Goal: Task Accomplishment & Management: Use online tool/utility

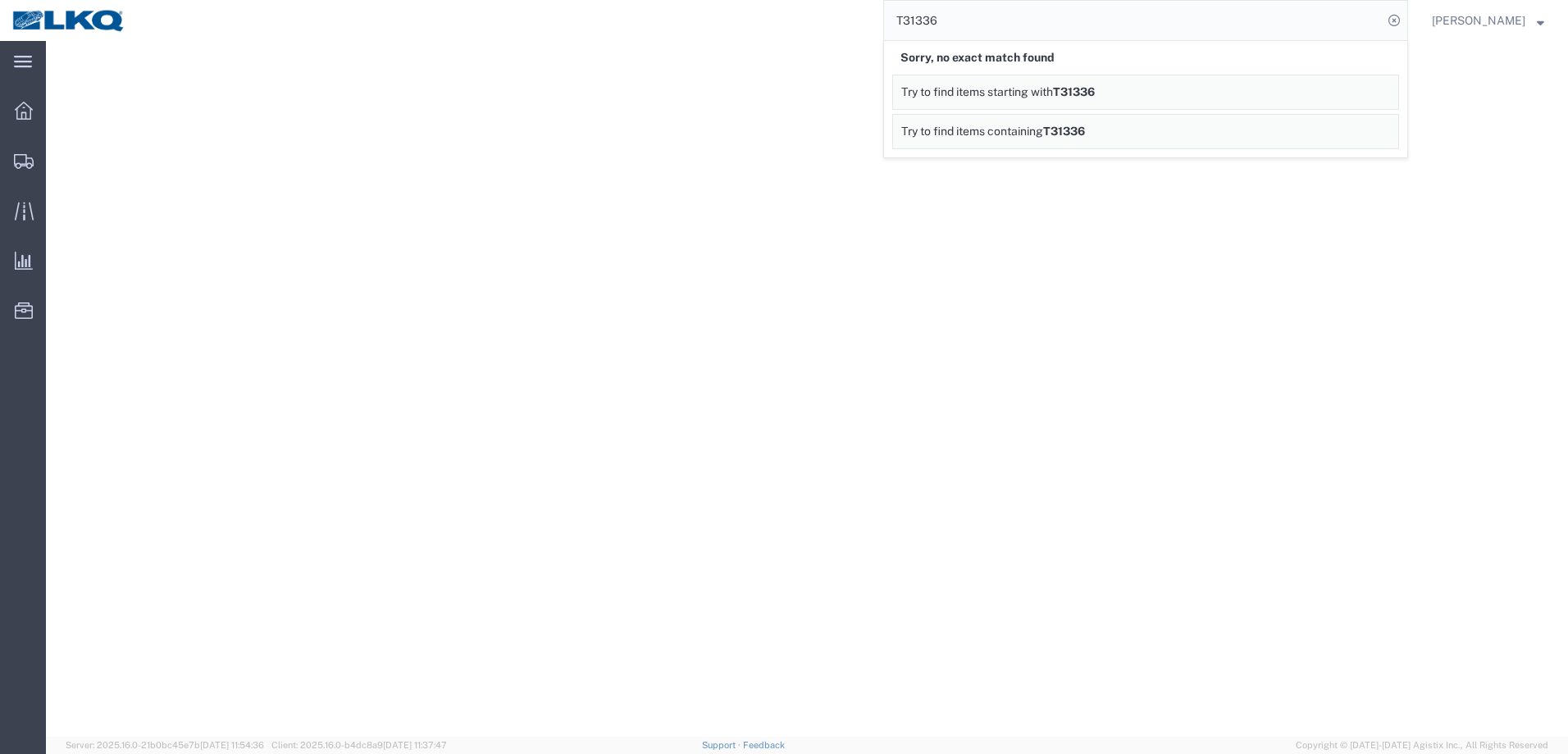
select select "27494"
select select "28018"
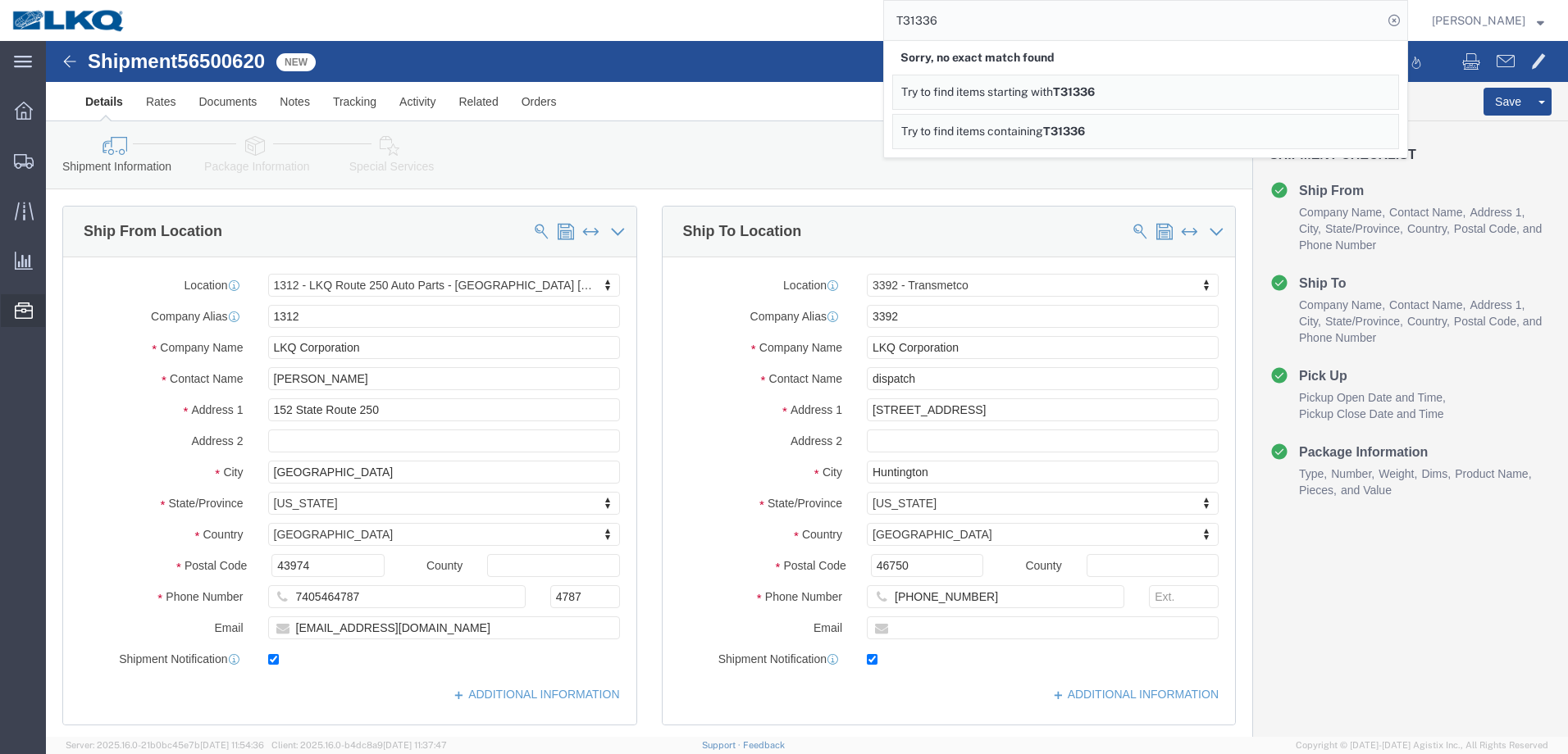
click at [13, 310] on div at bounding box center [24, 310] width 46 height 33
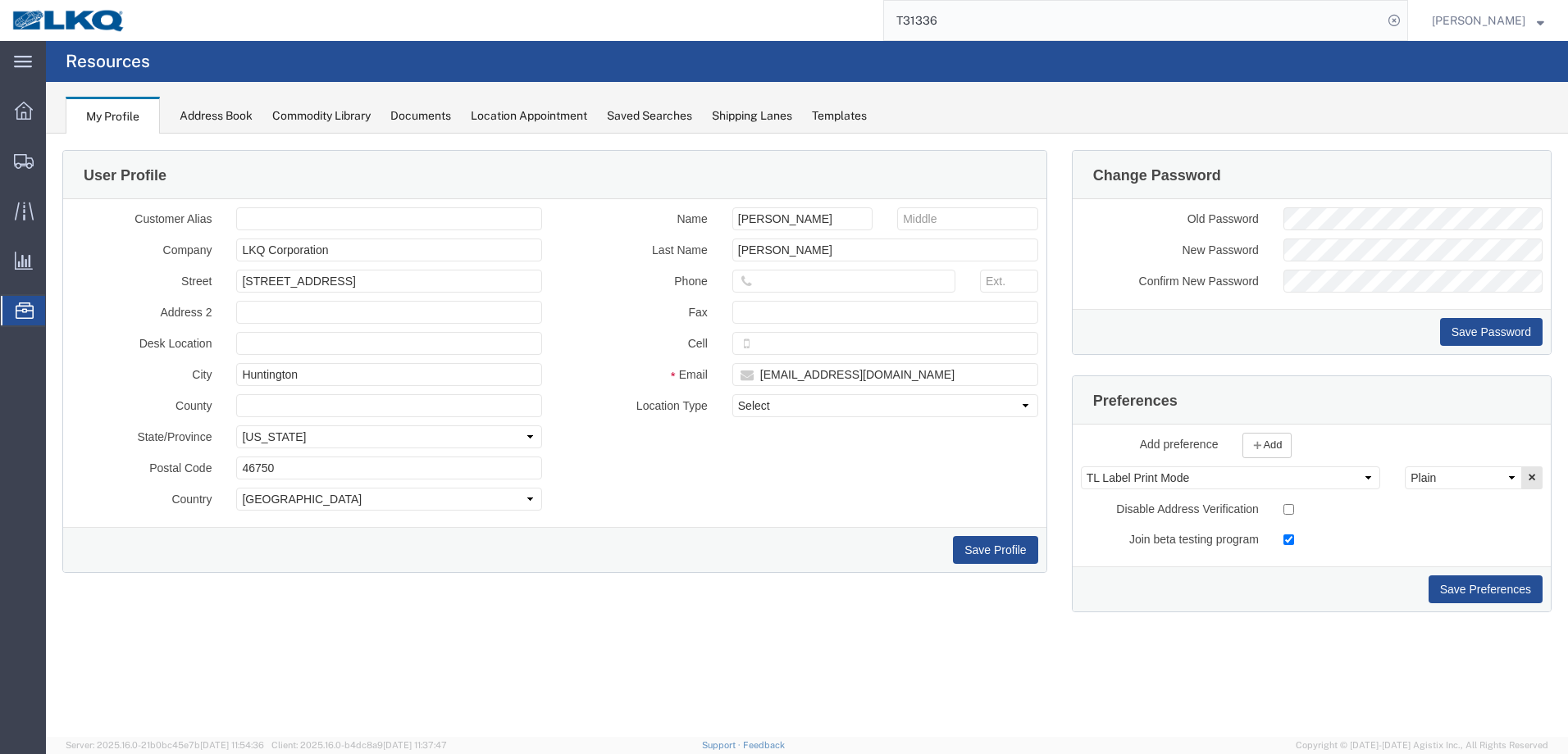
click at [506, 115] on div "Location Appointment" at bounding box center [529, 116] width 116 height 17
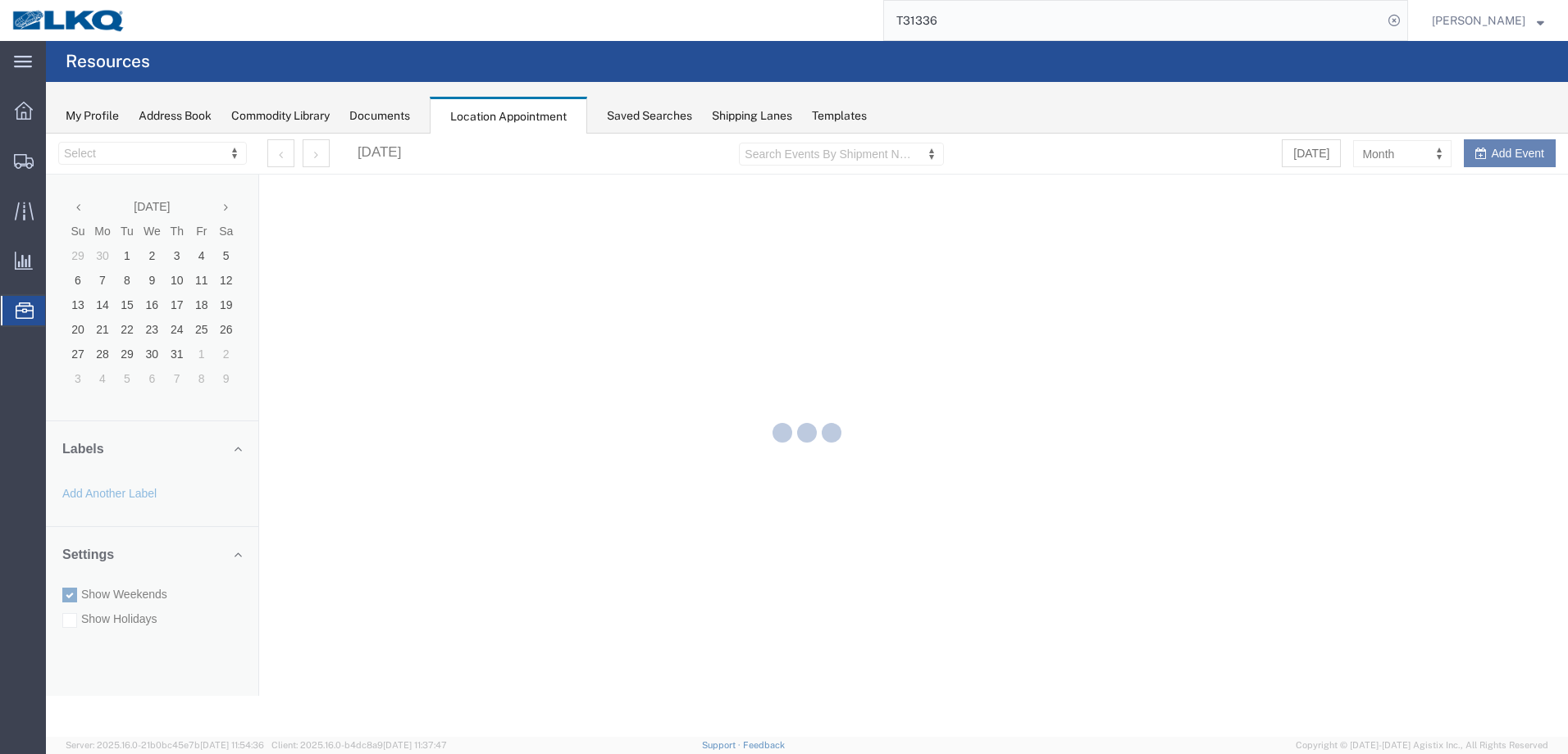
select select "28018"
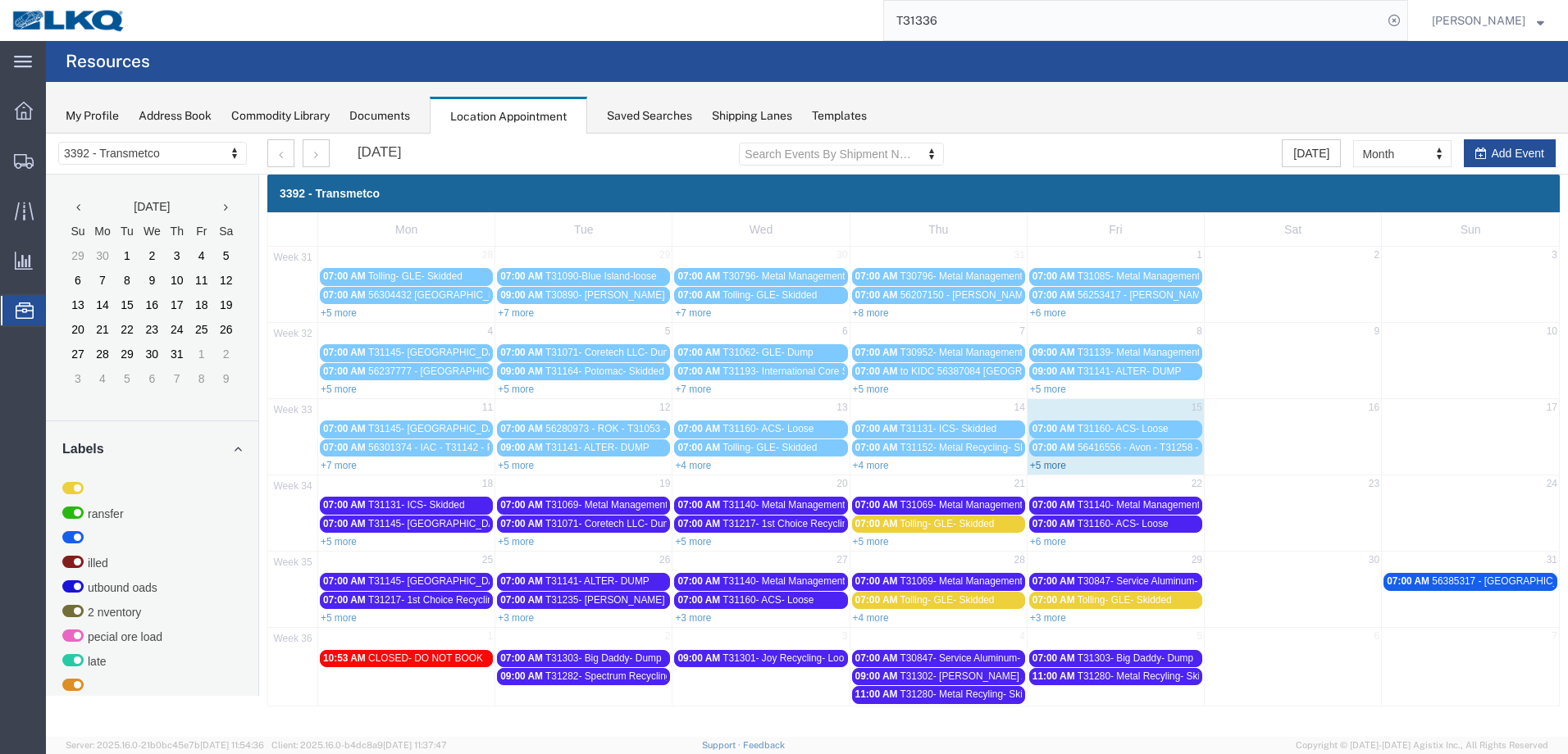
click at [1052, 469] on link "+5 more" at bounding box center [1048, 466] width 36 height 12
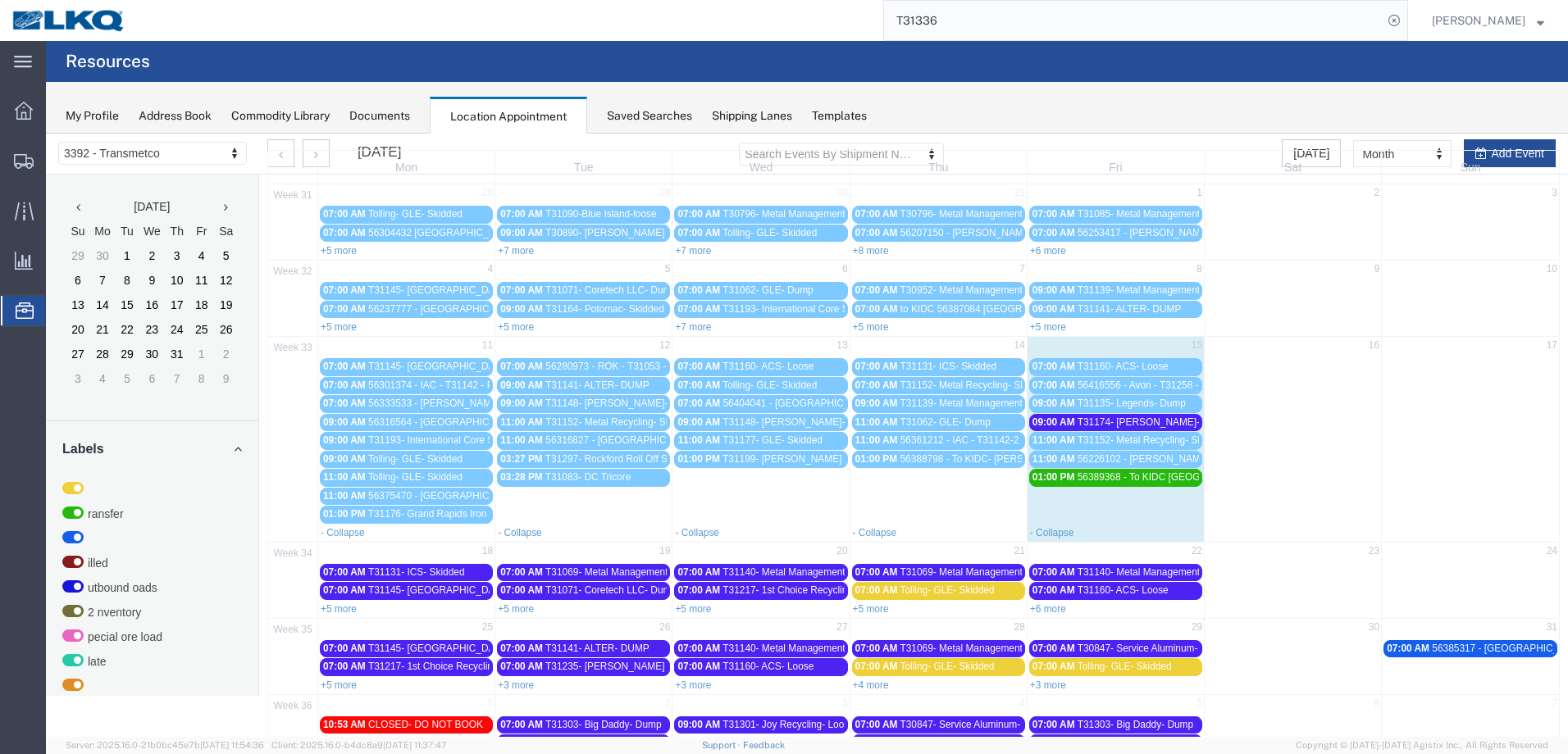
scroll to position [116, 0]
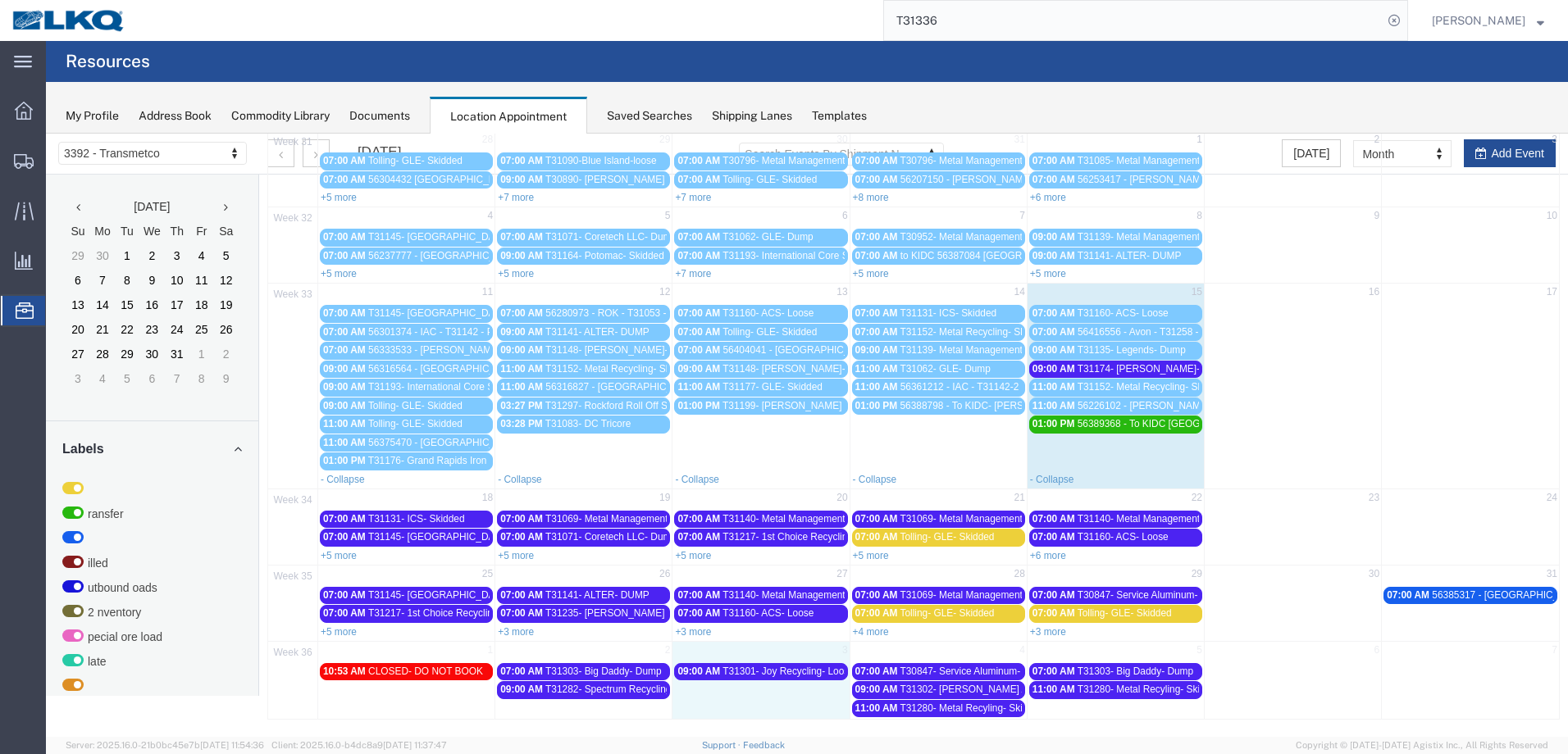
click at [801, 692] on td "09:00 AM T31301- Joy Recycling- Loose" at bounding box center [761, 689] width 177 height 56
select select "1"
select select
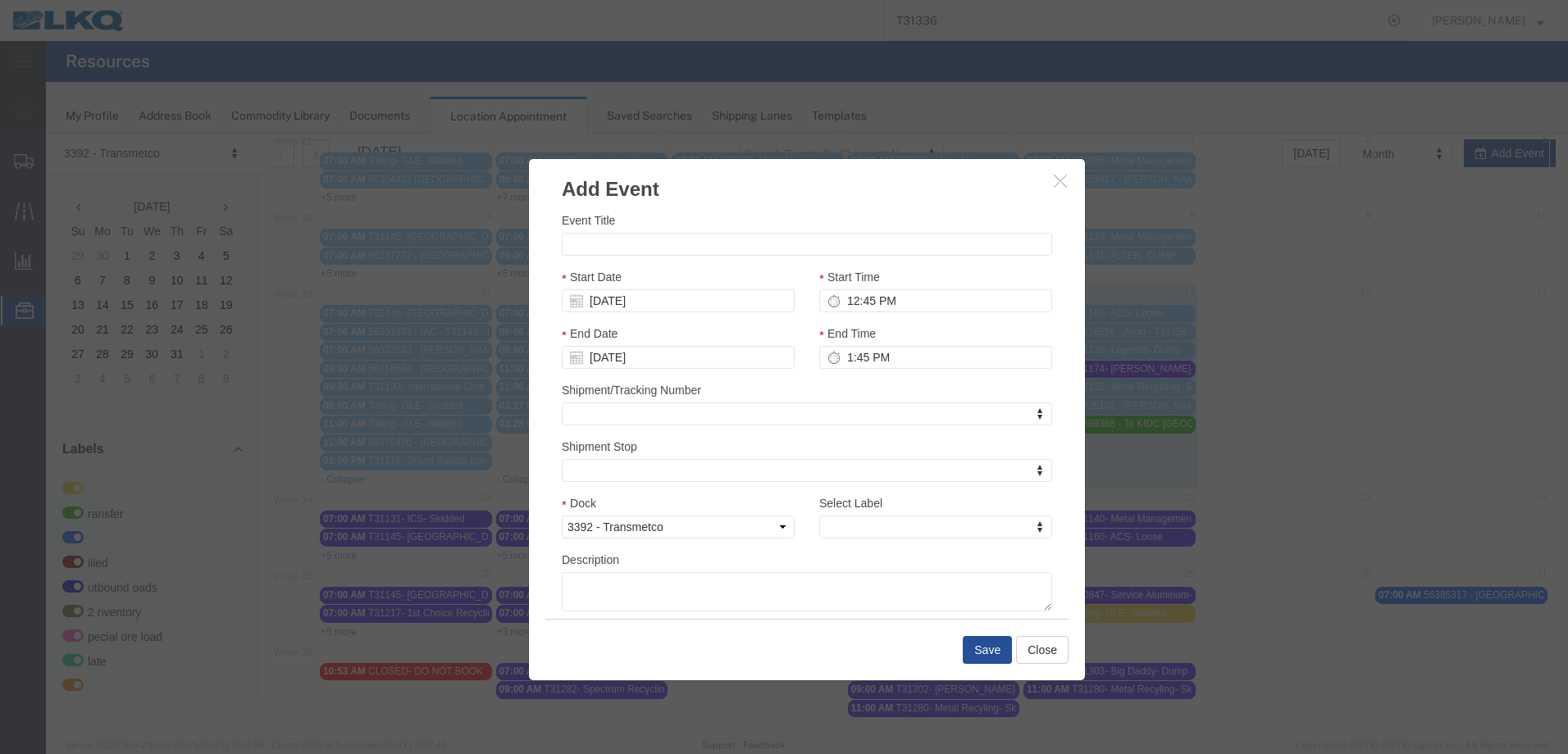
click at [1057, 176] on icon "button" at bounding box center [1061, 180] width 14 height 14
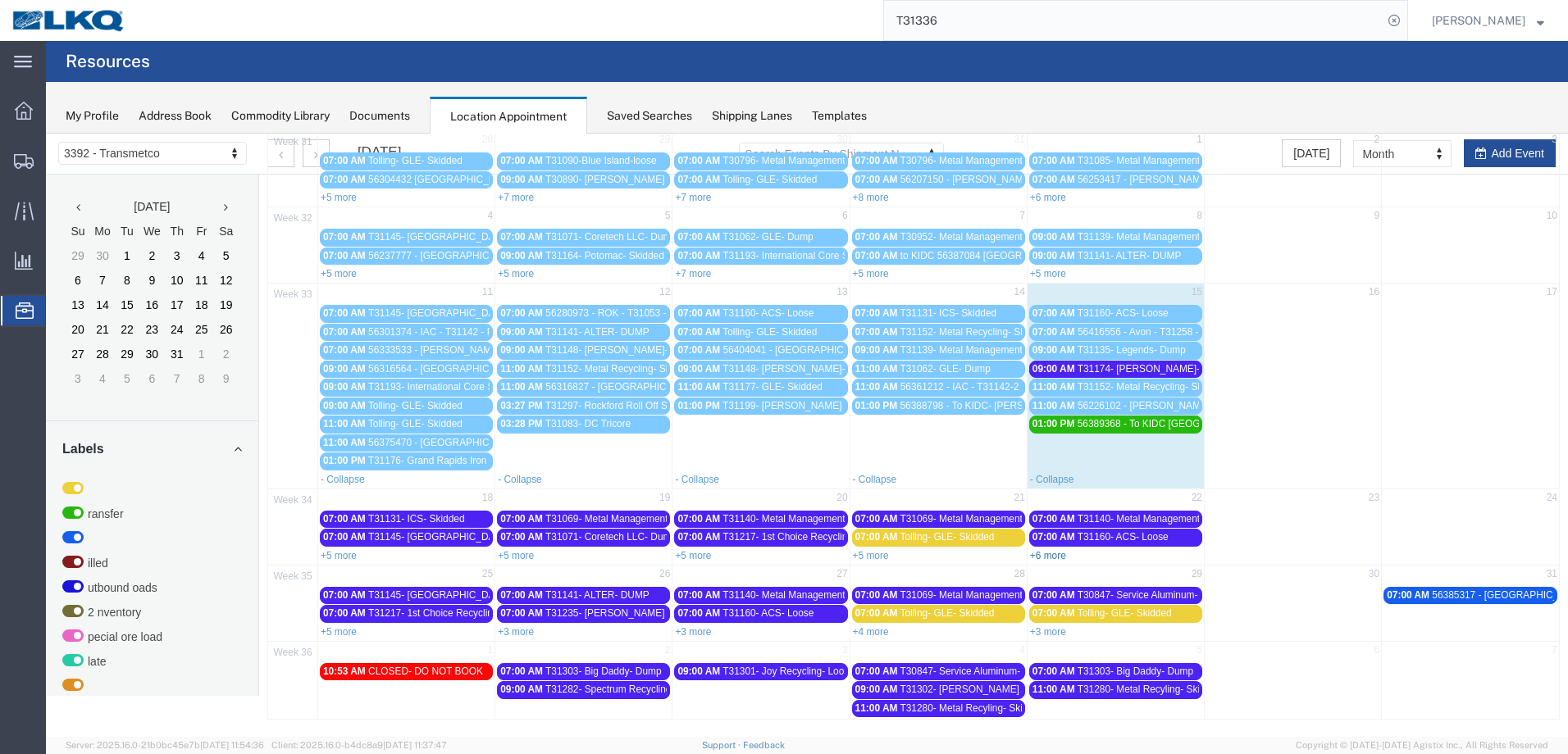
click at [1044, 557] on link "+6 more" at bounding box center [1048, 556] width 36 height 12
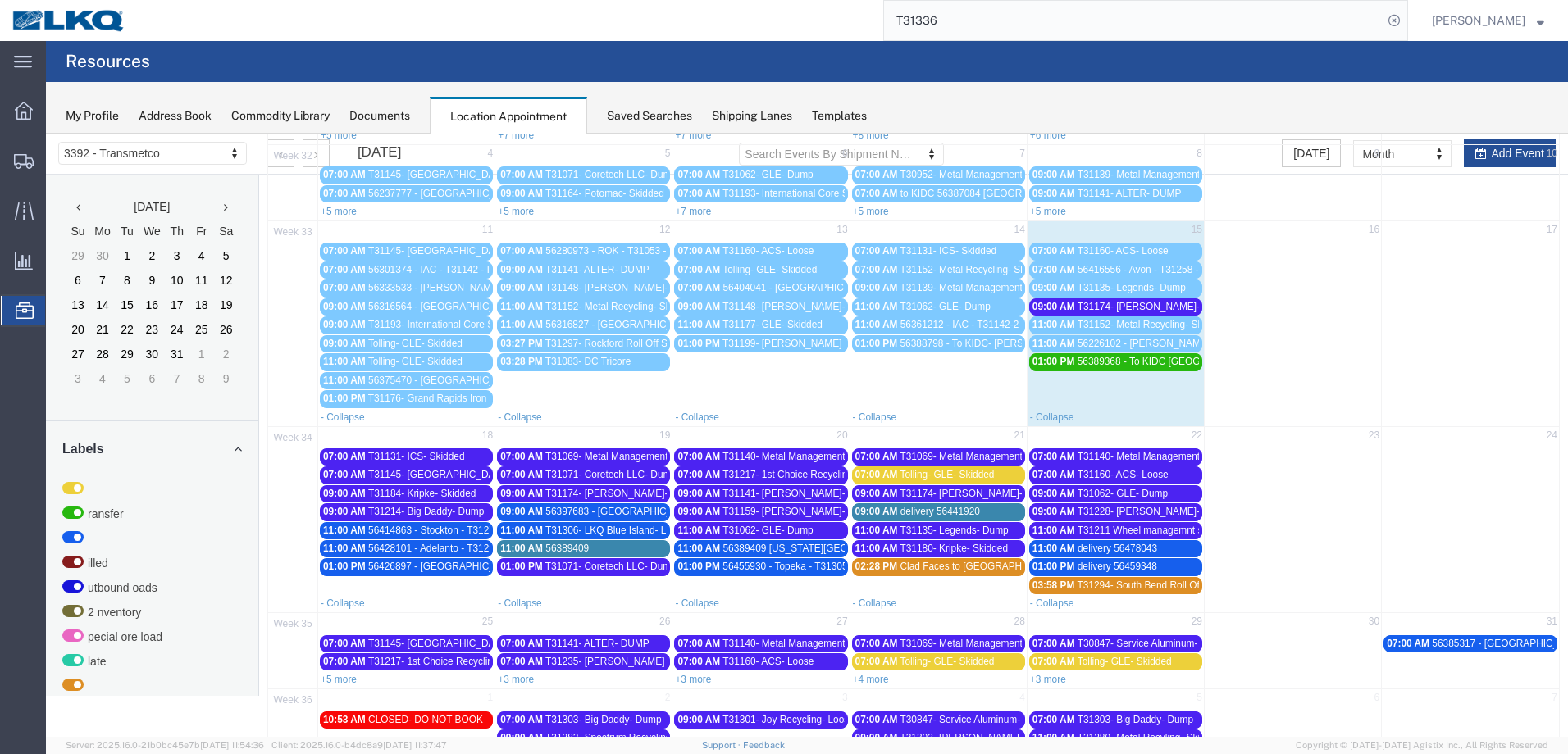
scroll to position [226, 0]
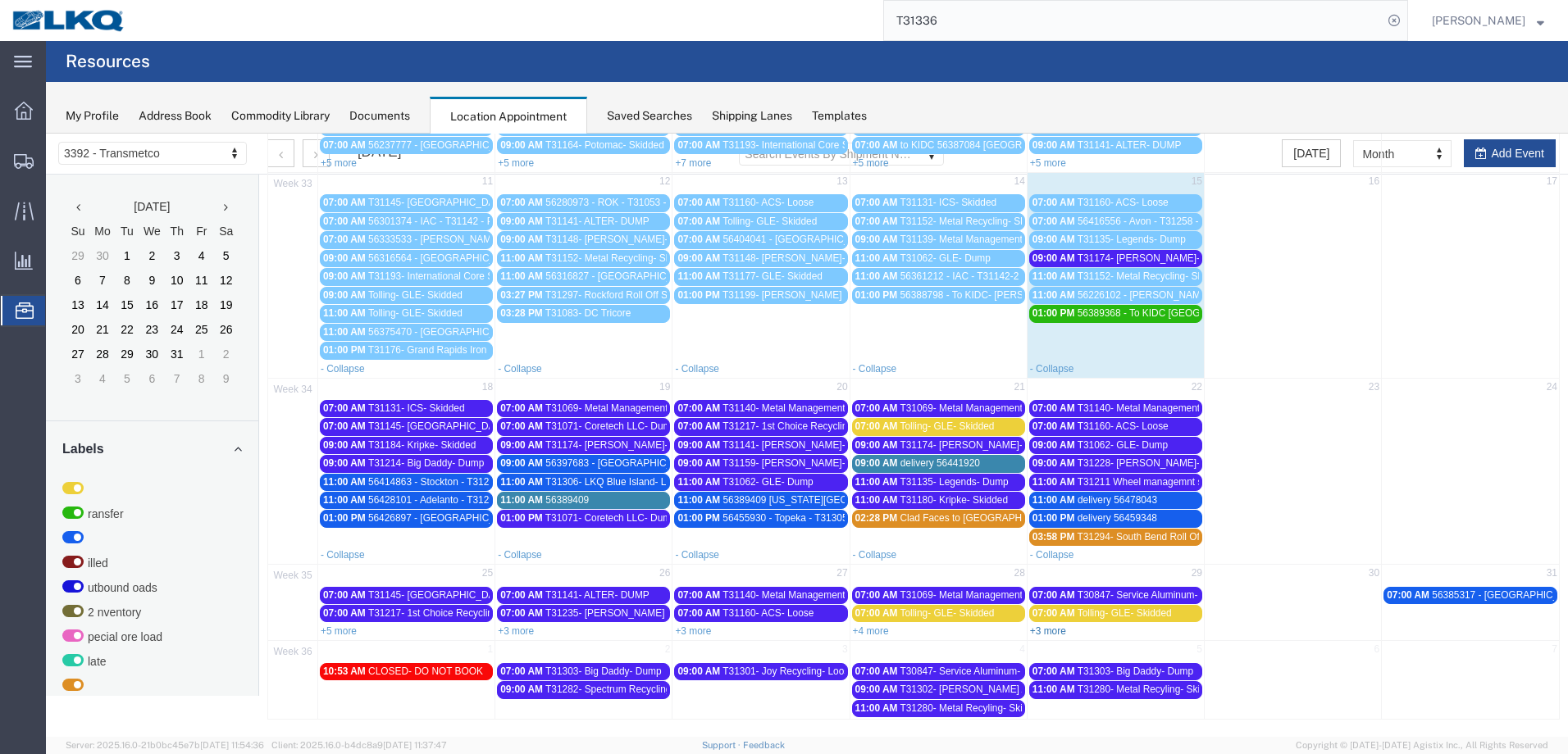
click at [1047, 627] on link "+3 more" at bounding box center [1048, 632] width 36 height 12
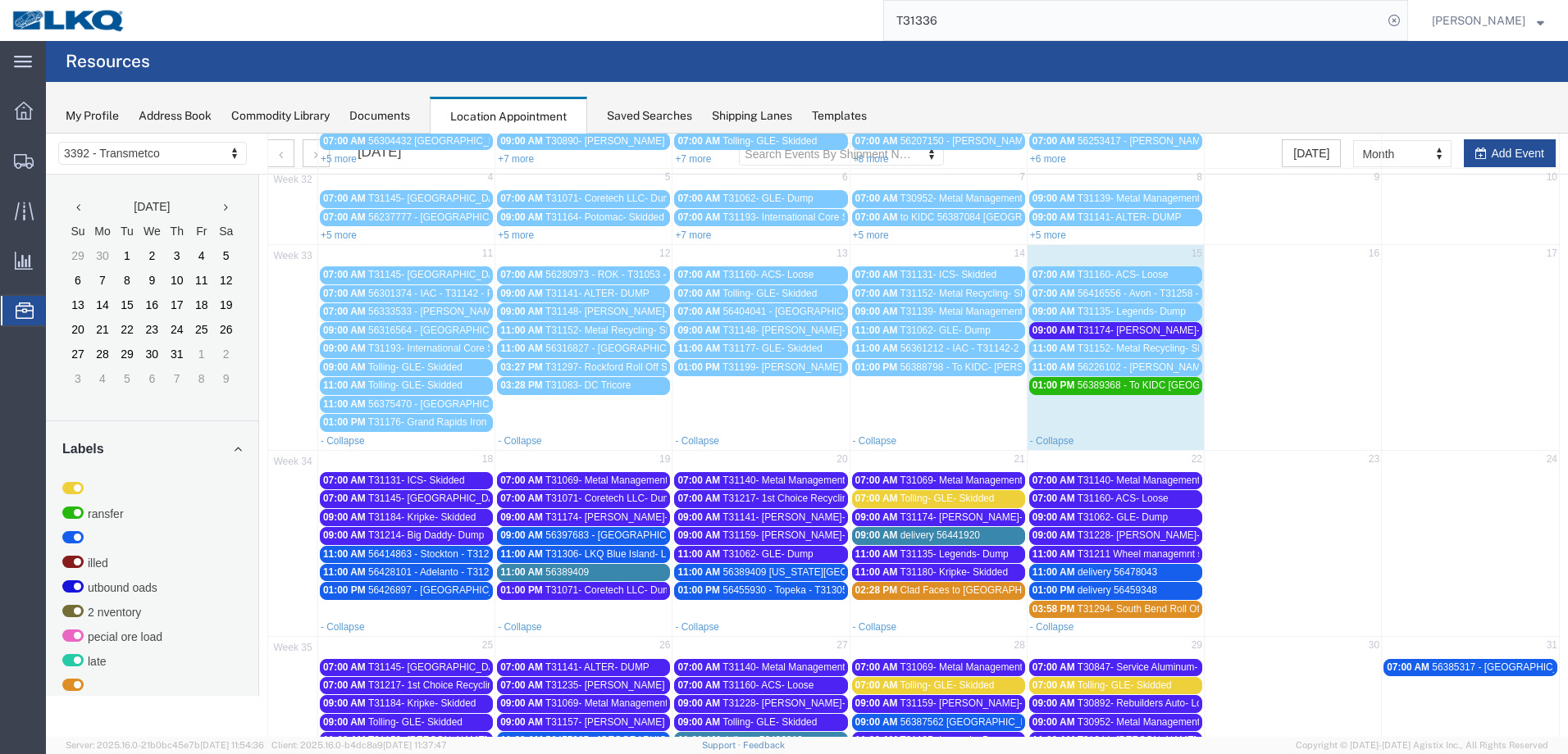
scroll to position [0, 0]
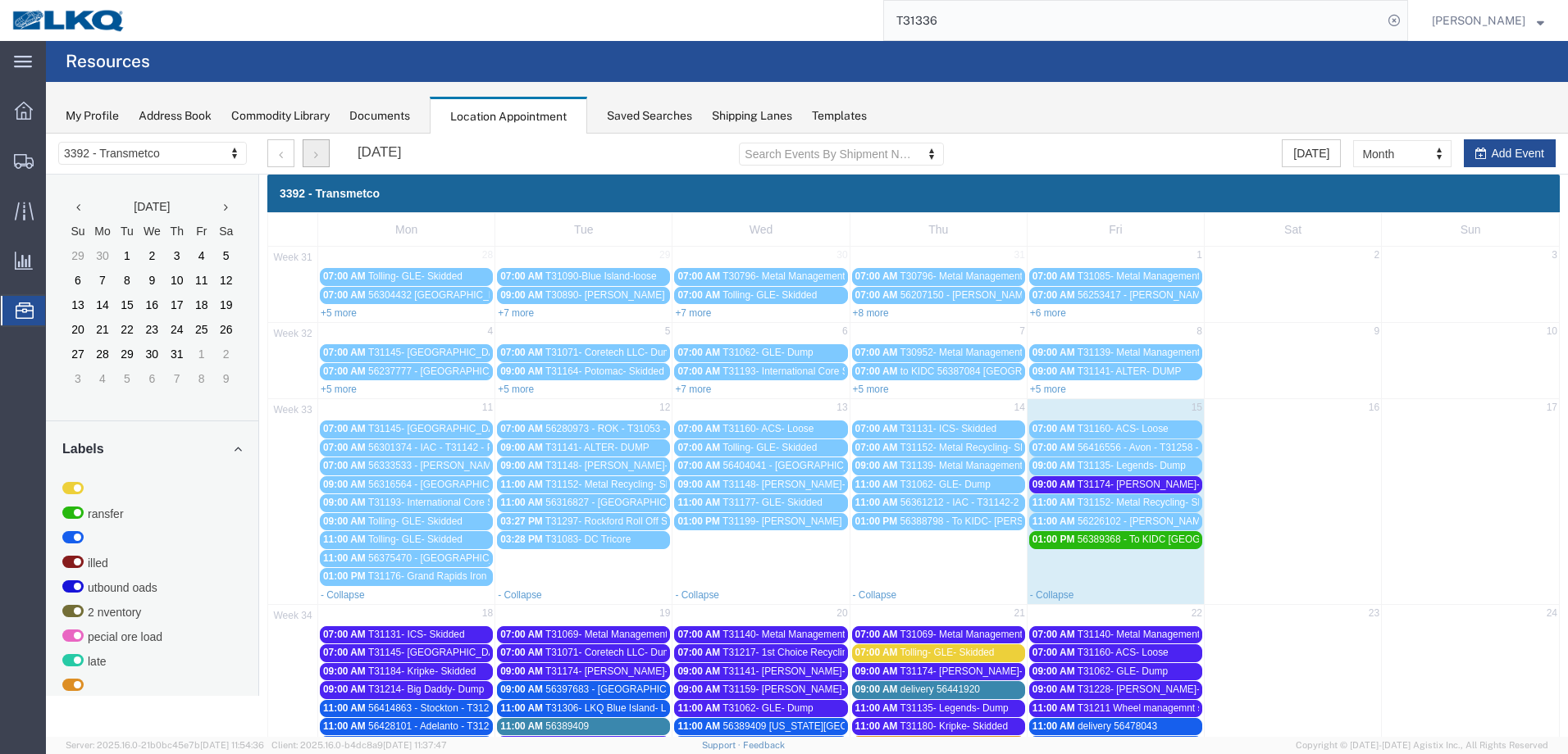
click at [310, 143] on button "button" at bounding box center [316, 153] width 27 height 28
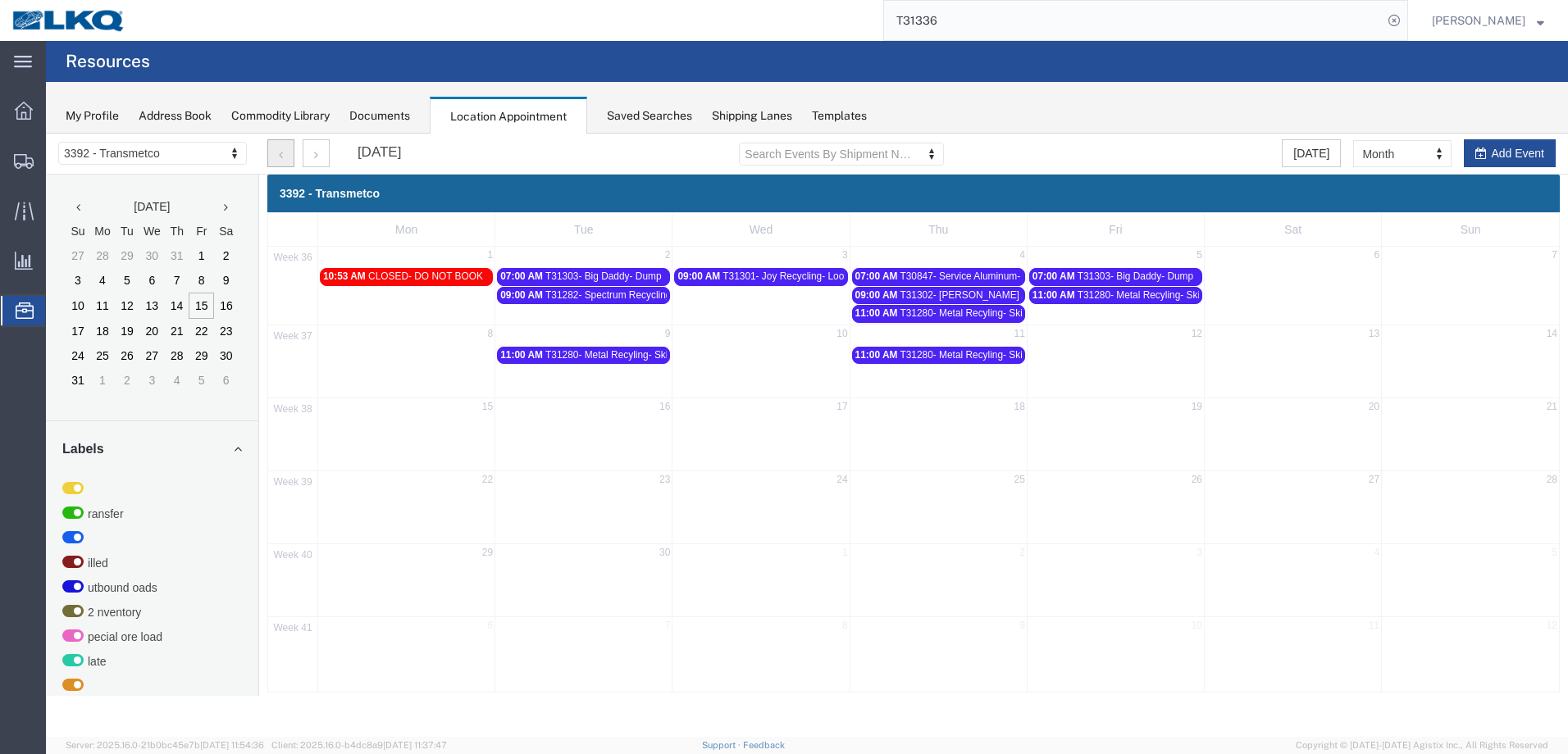
click at [287, 154] on button "button" at bounding box center [281, 153] width 27 height 28
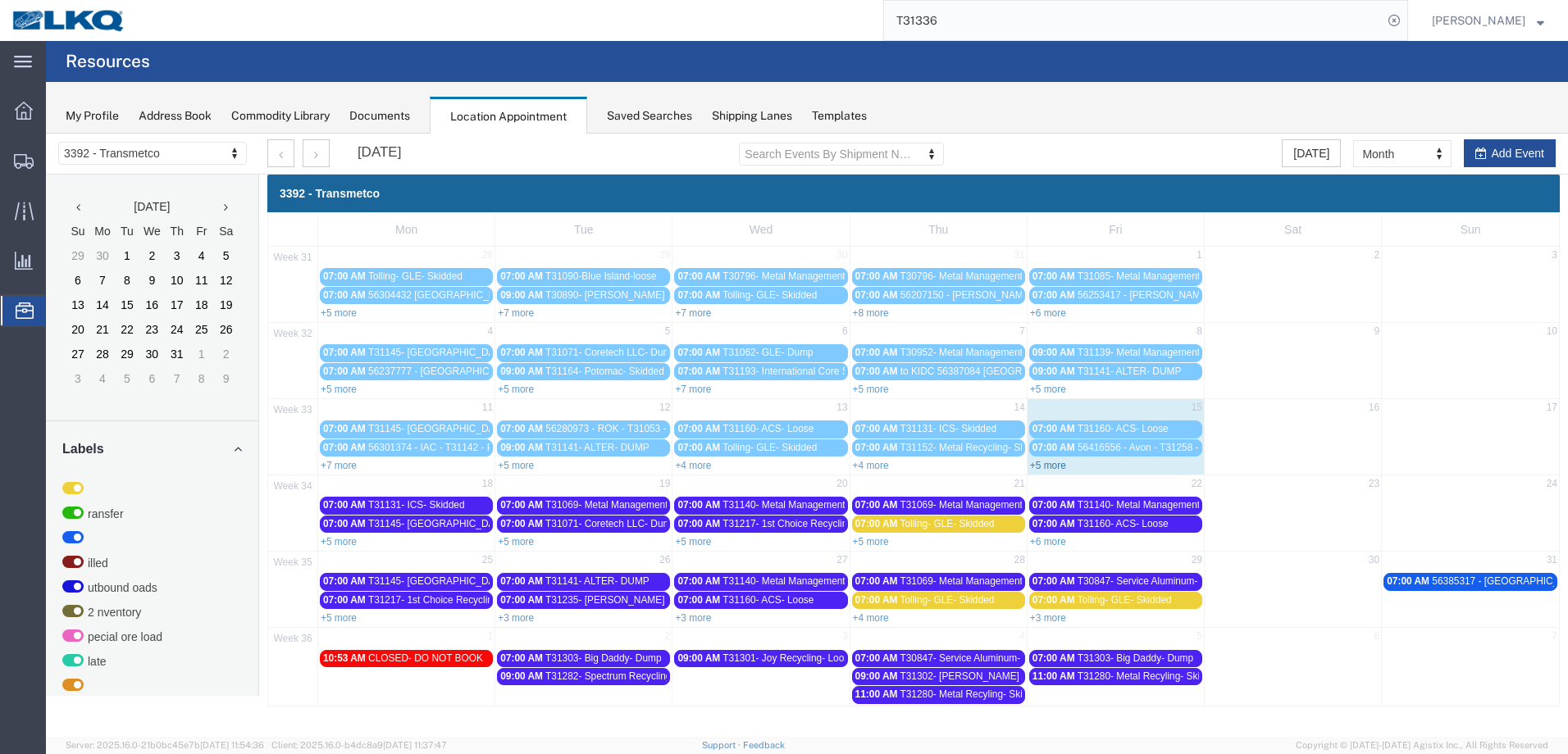
click at [1050, 469] on link "+5 more" at bounding box center [1048, 466] width 36 height 12
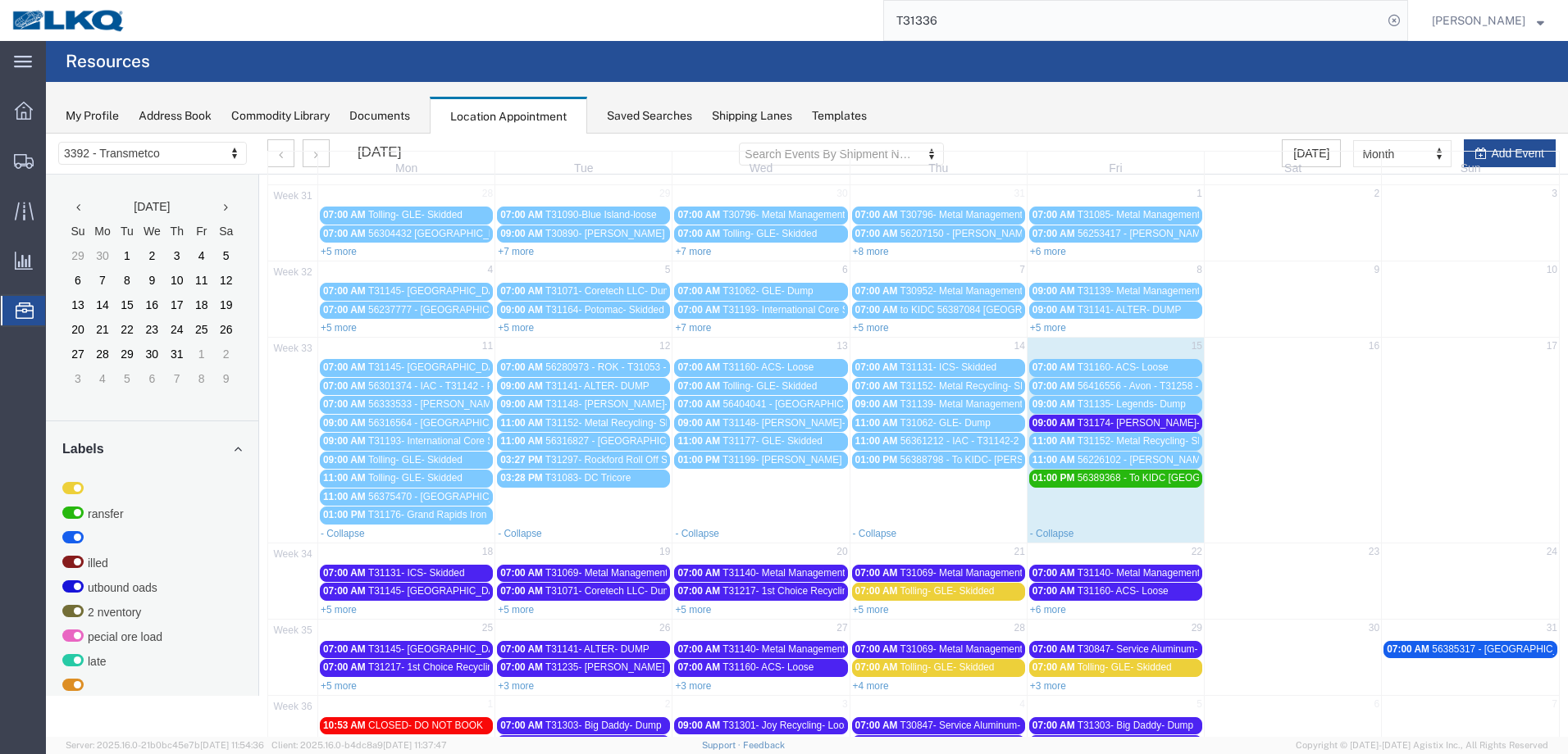
scroll to position [116, 0]
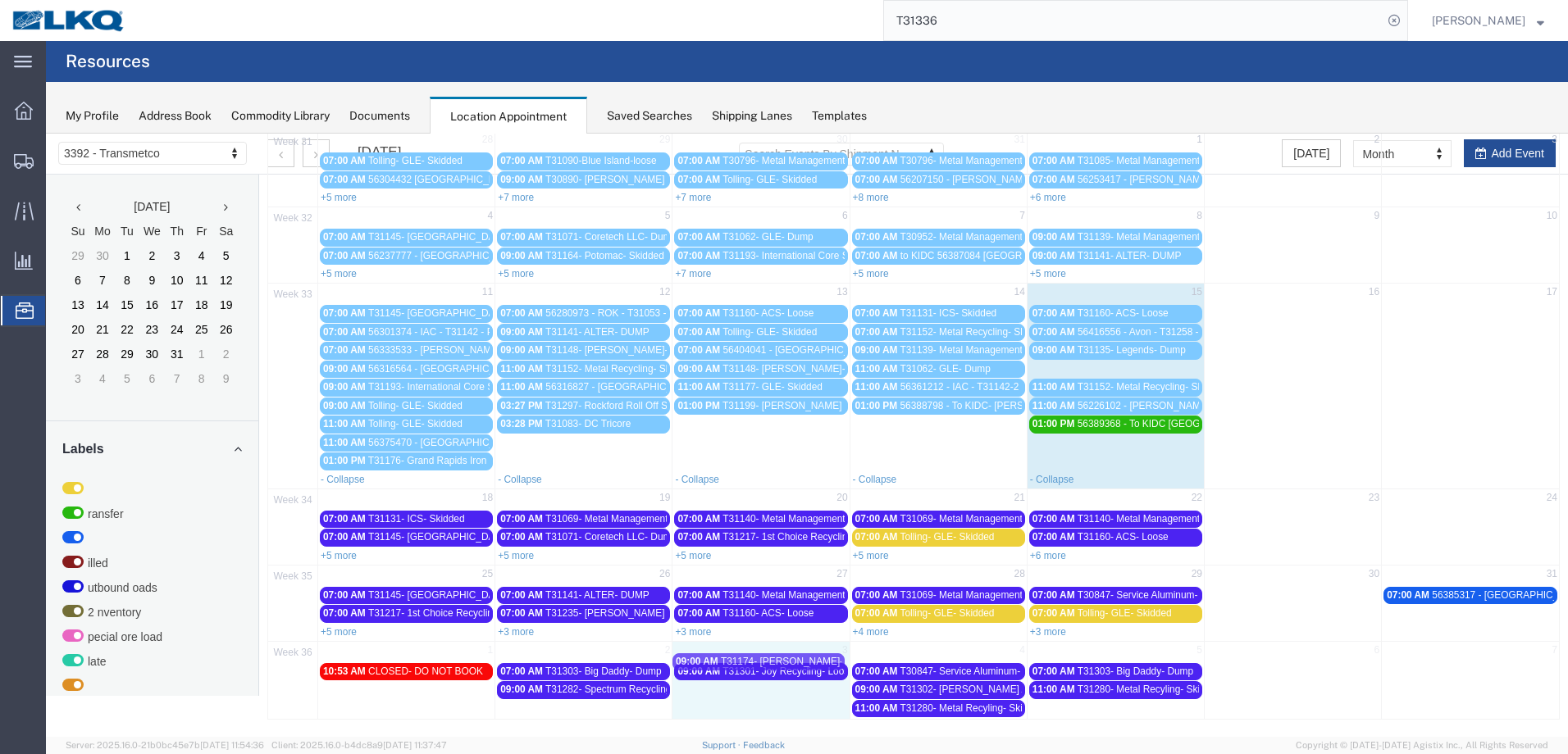
drag, startPoint x: 1123, startPoint y: 370, endPoint x: 772, endPoint y: 663, distance: 457.2
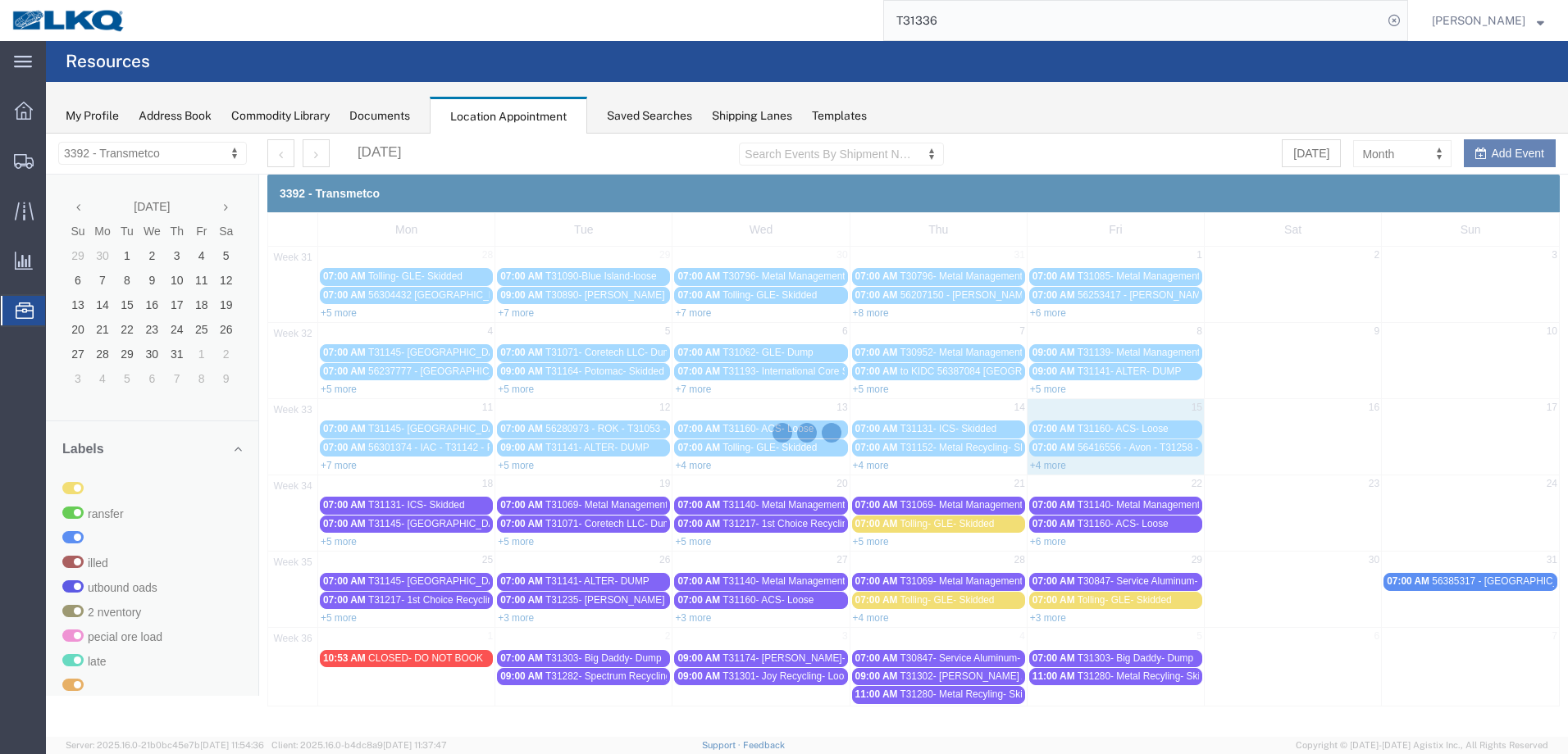
scroll to position [0, 0]
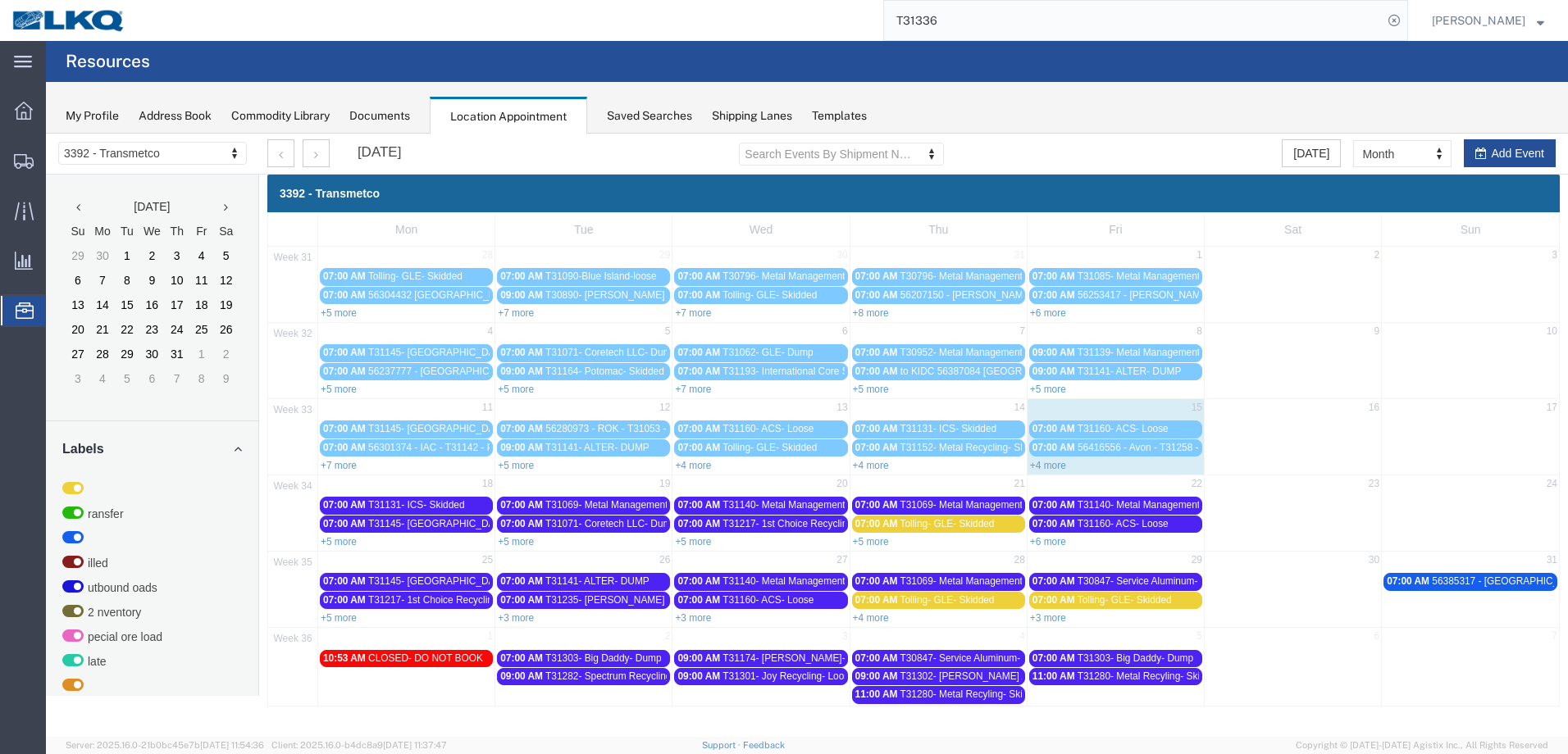
drag, startPoint x: 347, startPoint y: 538, endPoint x: 354, endPoint y: 530, distance: 10.6
click at [347, 538] on link "+5 more" at bounding box center [338, 542] width 36 height 12
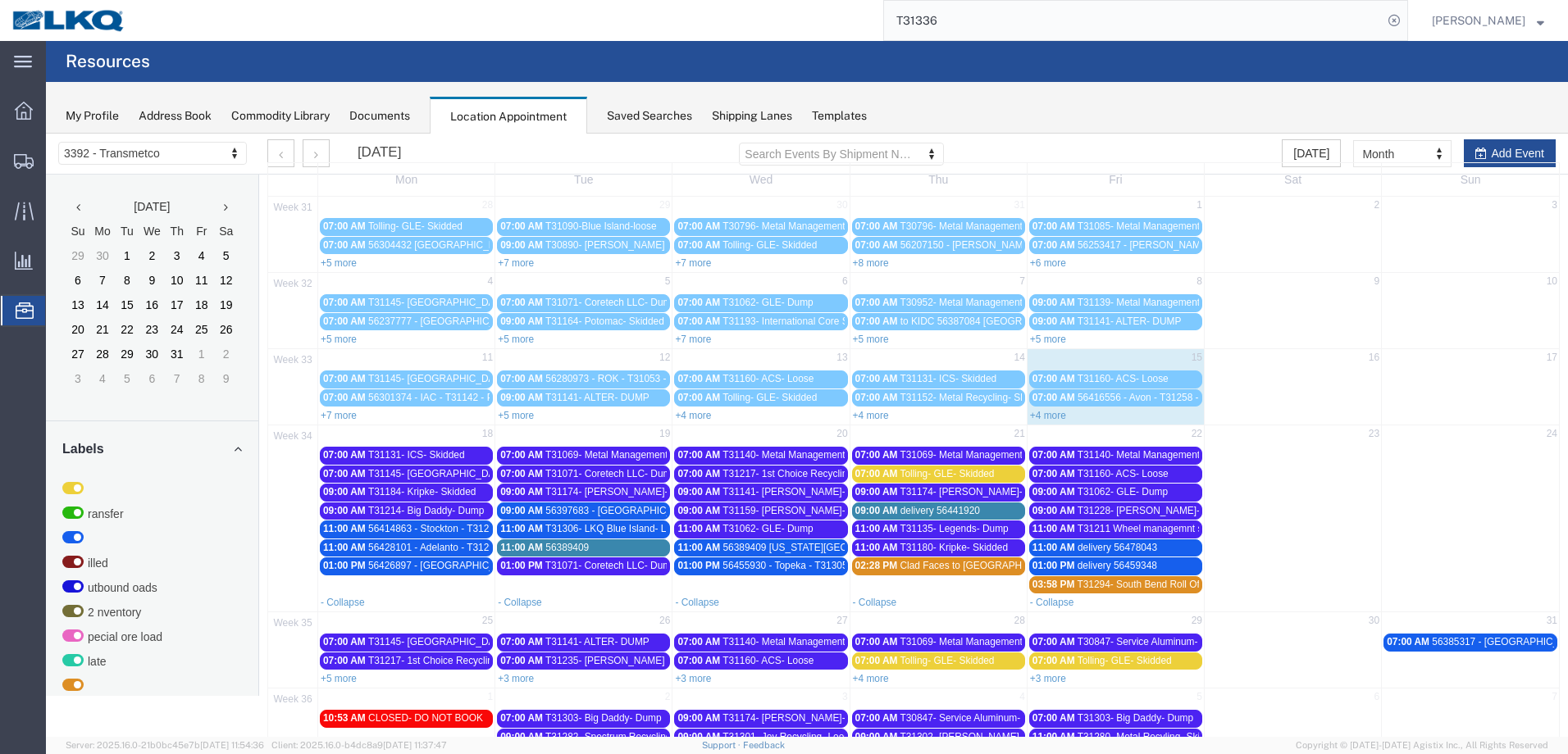
scroll to position [98, 0]
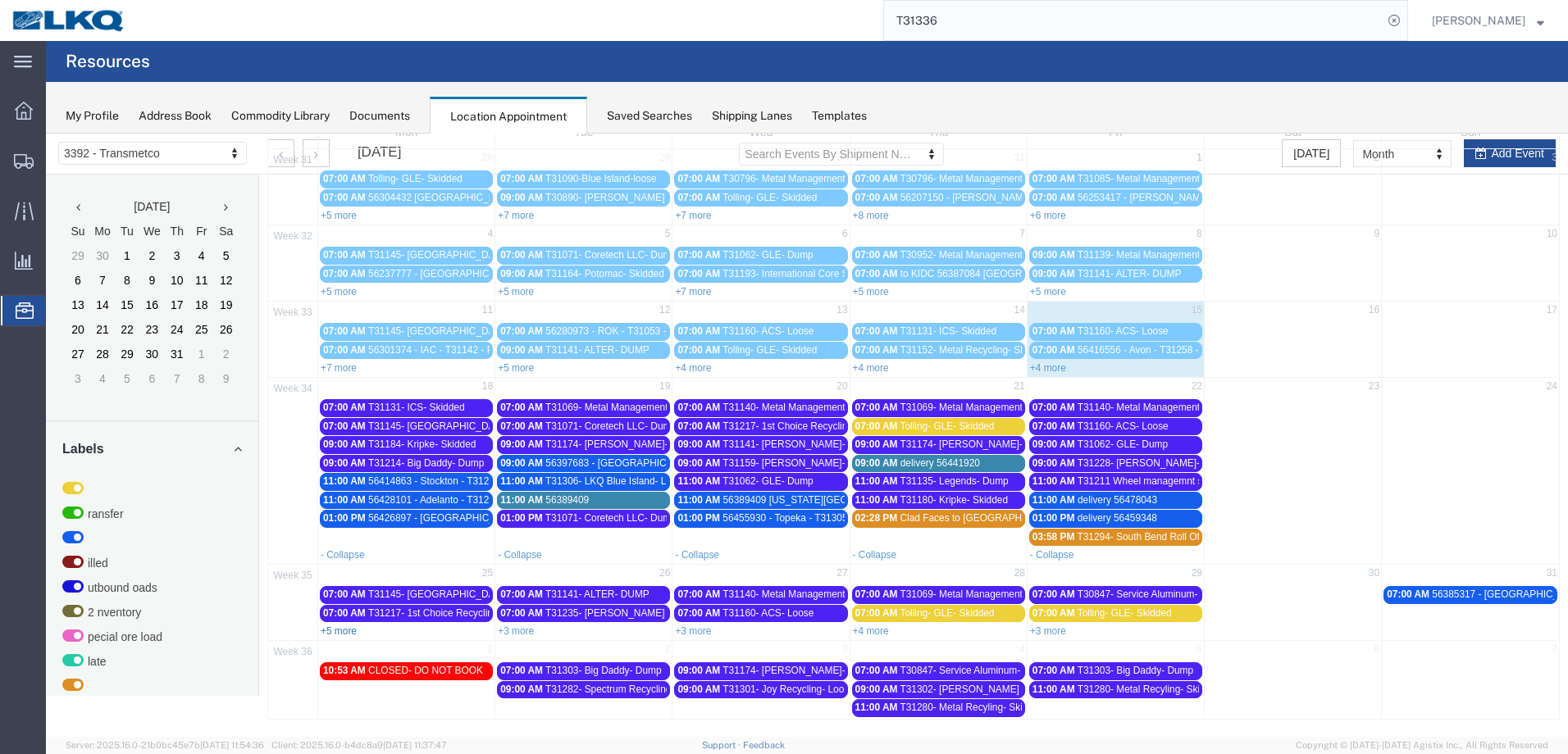
click at [352, 631] on link "+5 more" at bounding box center [338, 632] width 36 height 12
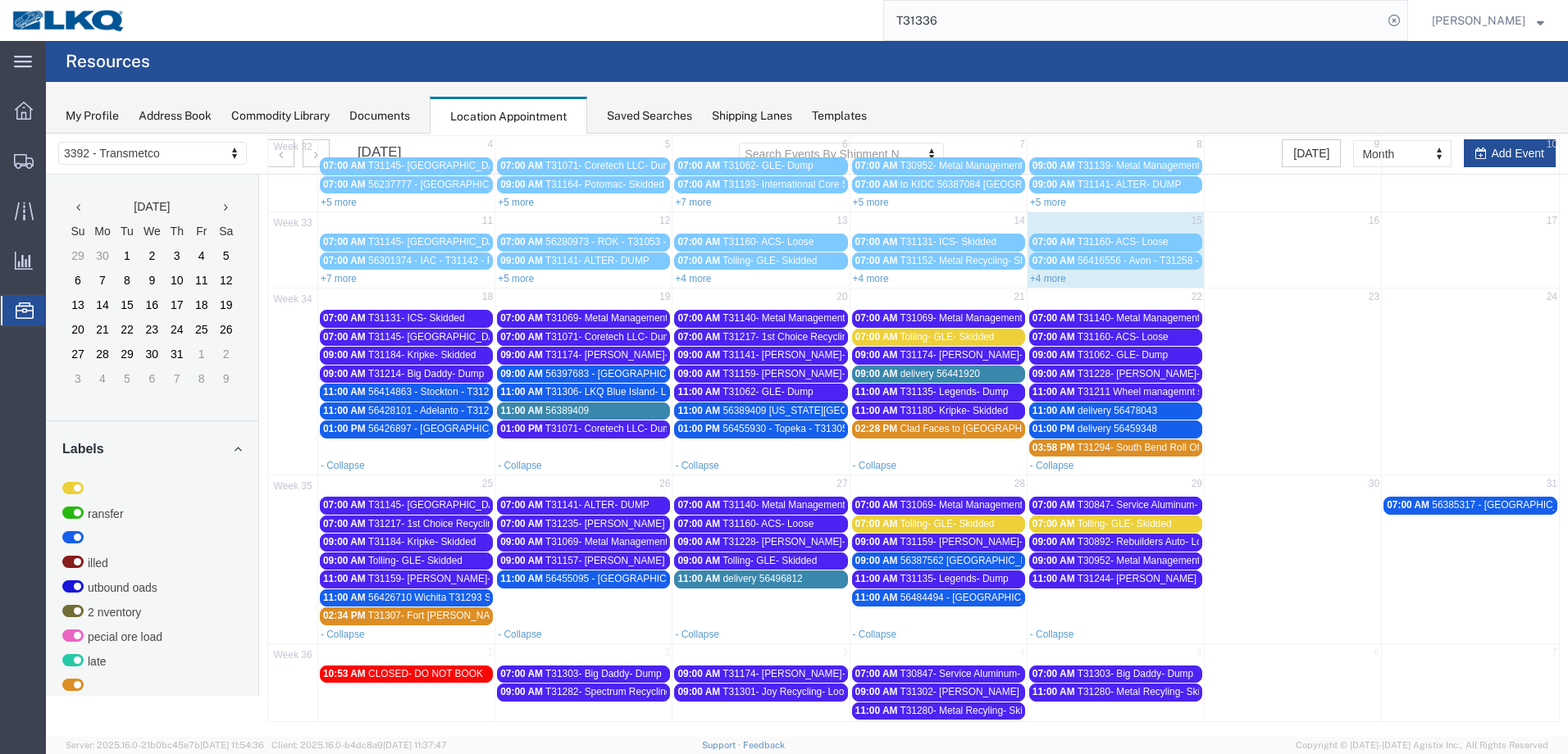
scroll to position [189, 0]
